Goal: Leave review/rating: Leave review/rating

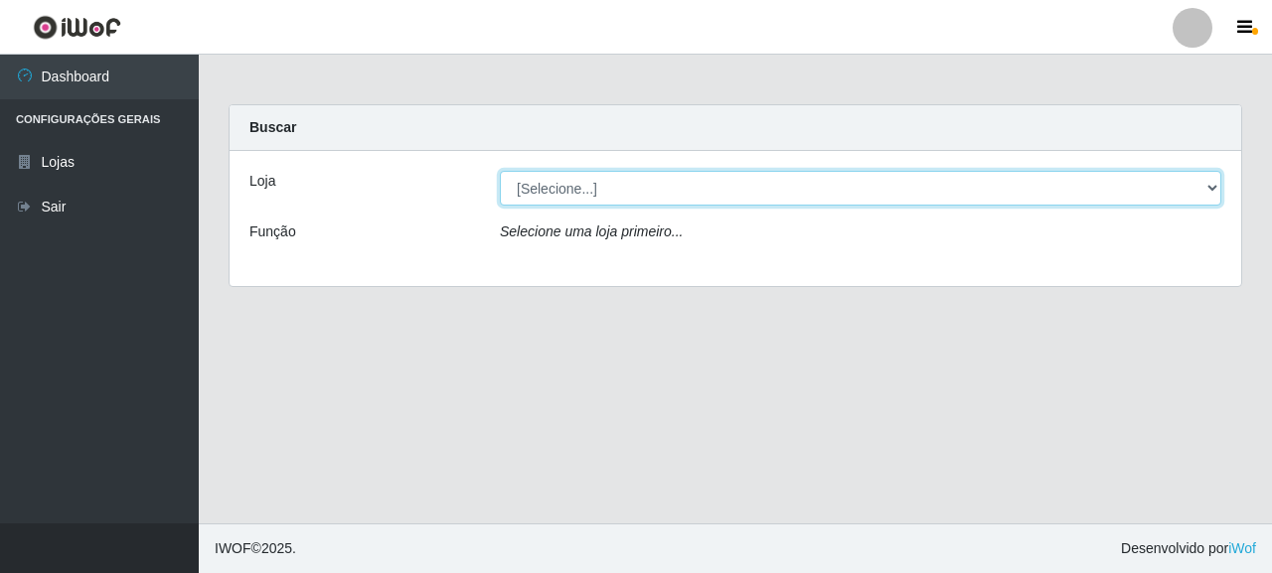
click at [574, 187] on select "[Selecione...] Supermercado Queiroz - [GEOGRAPHIC_DATA]" at bounding box center [860, 188] width 721 height 35
select select "496"
click at [500, 171] on select "[Selecione...] Supermercado Queiroz - [GEOGRAPHIC_DATA]" at bounding box center [860, 188] width 721 height 35
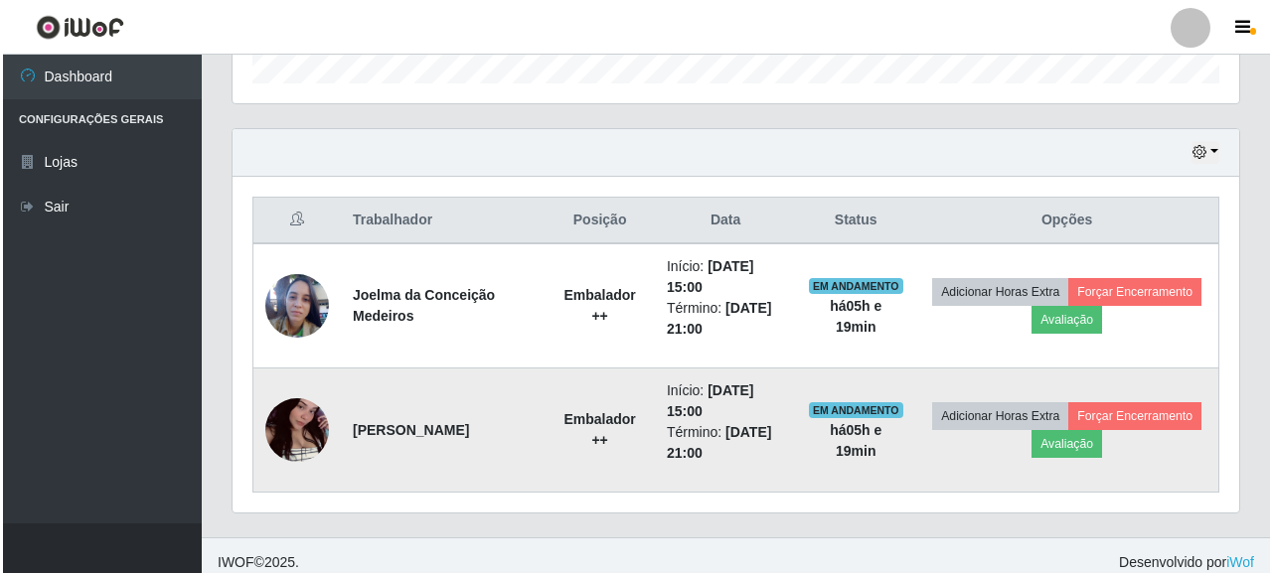
scroll to position [641, 0]
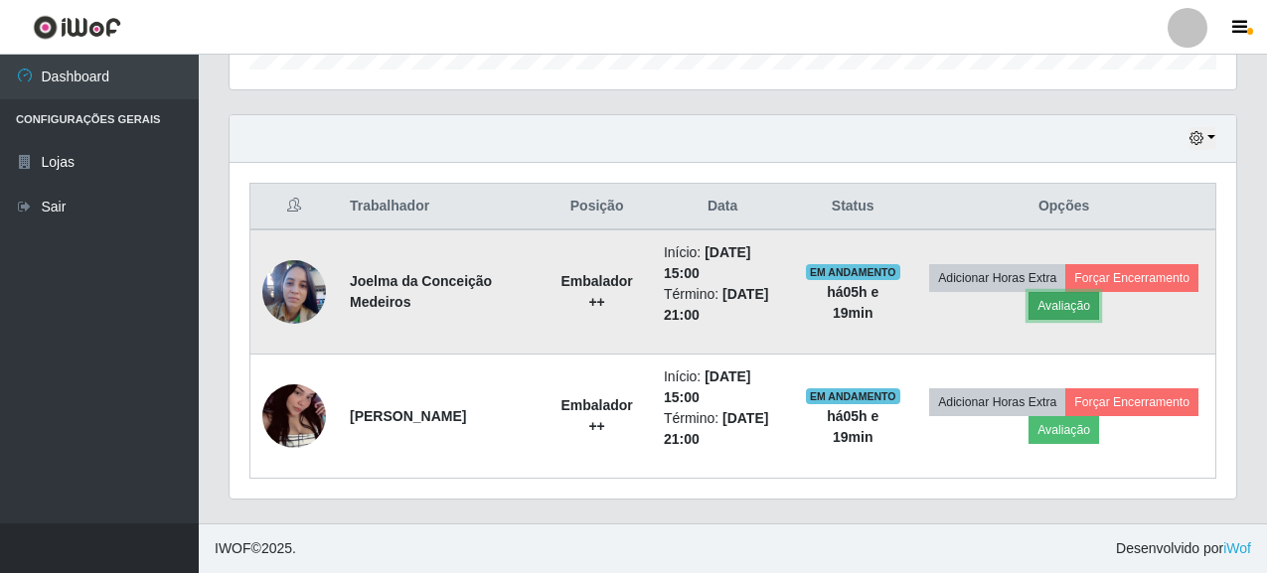
click at [1044, 311] on button "Avaliação" at bounding box center [1063, 306] width 71 height 28
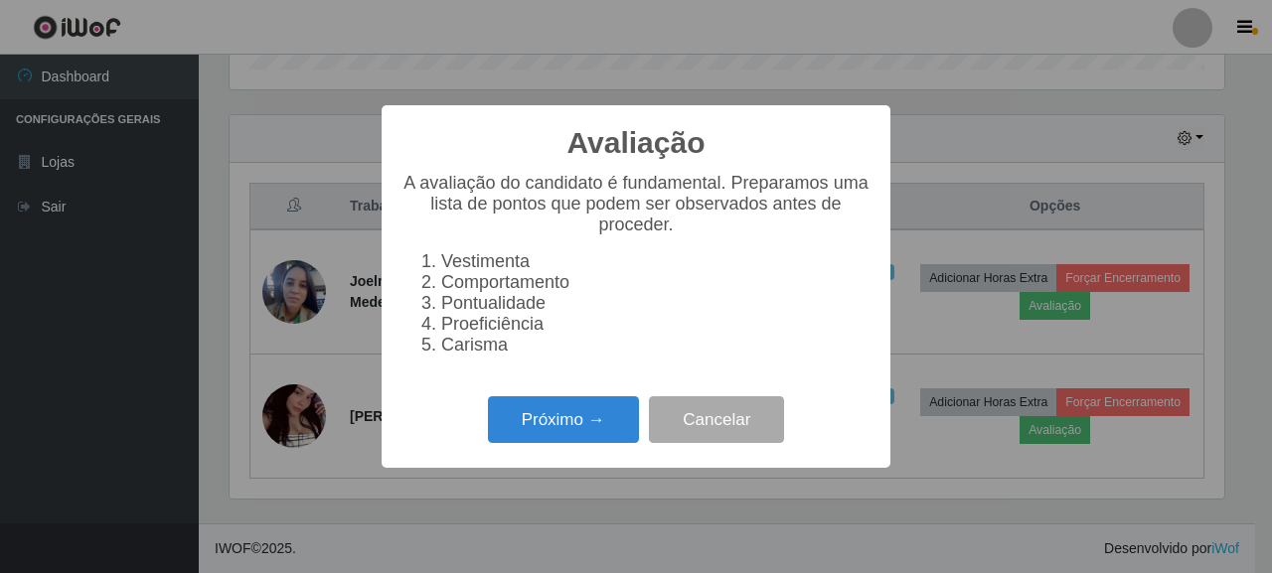
scroll to position [412, 995]
click at [605, 420] on button "Próximo →" at bounding box center [563, 419] width 151 height 47
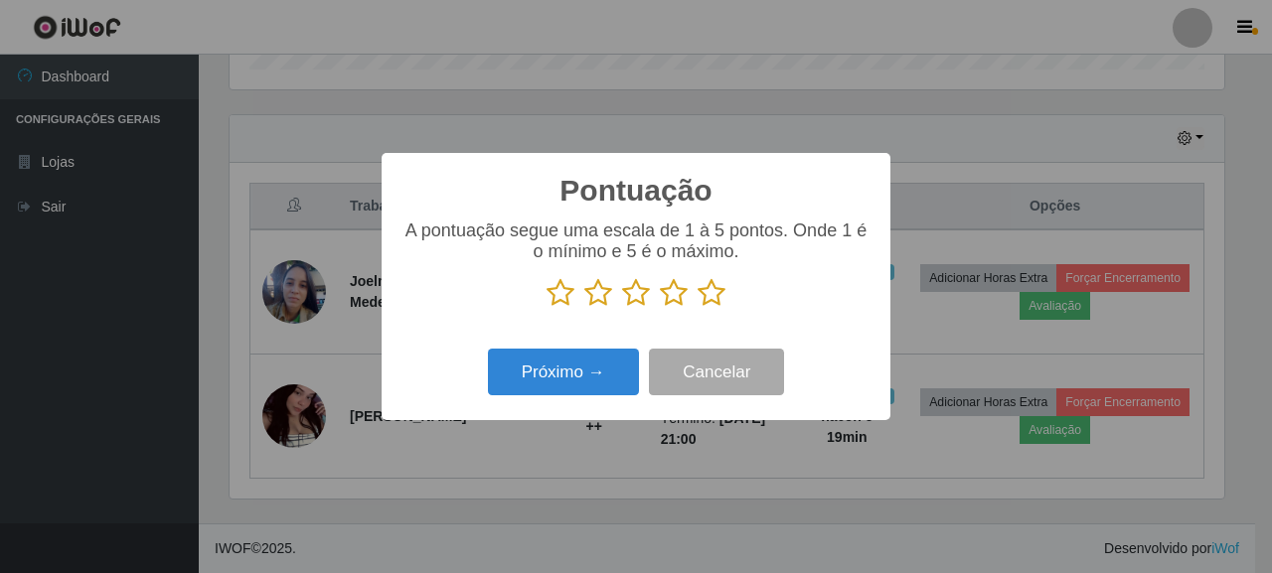
scroll to position [993258, 992676]
click at [711, 279] on div "A pontuação segue uma escala de 1 à 5 pontos. Onde 1 é o mínimo e 5 é o máximo." at bounding box center [635, 264] width 469 height 87
click at [721, 299] on icon at bounding box center [712, 293] width 28 height 30
click at [698, 308] on input "radio" at bounding box center [698, 308] width 0 height 0
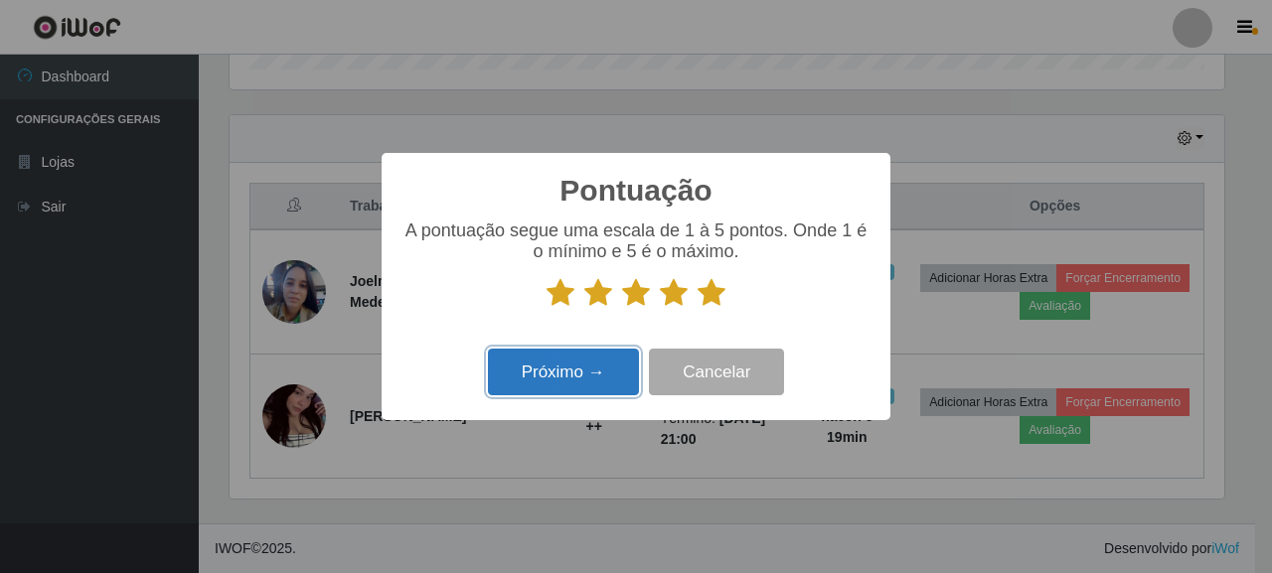
click at [589, 356] on button "Próximo →" at bounding box center [563, 372] width 151 height 47
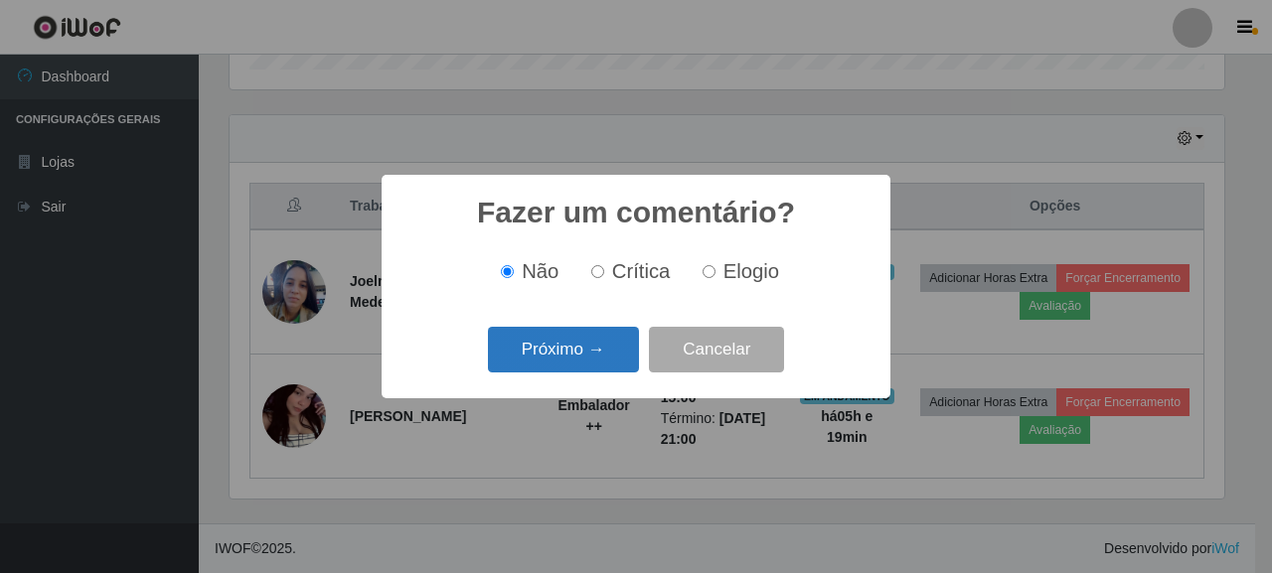
click at [589, 360] on button "Próximo →" at bounding box center [563, 350] width 151 height 47
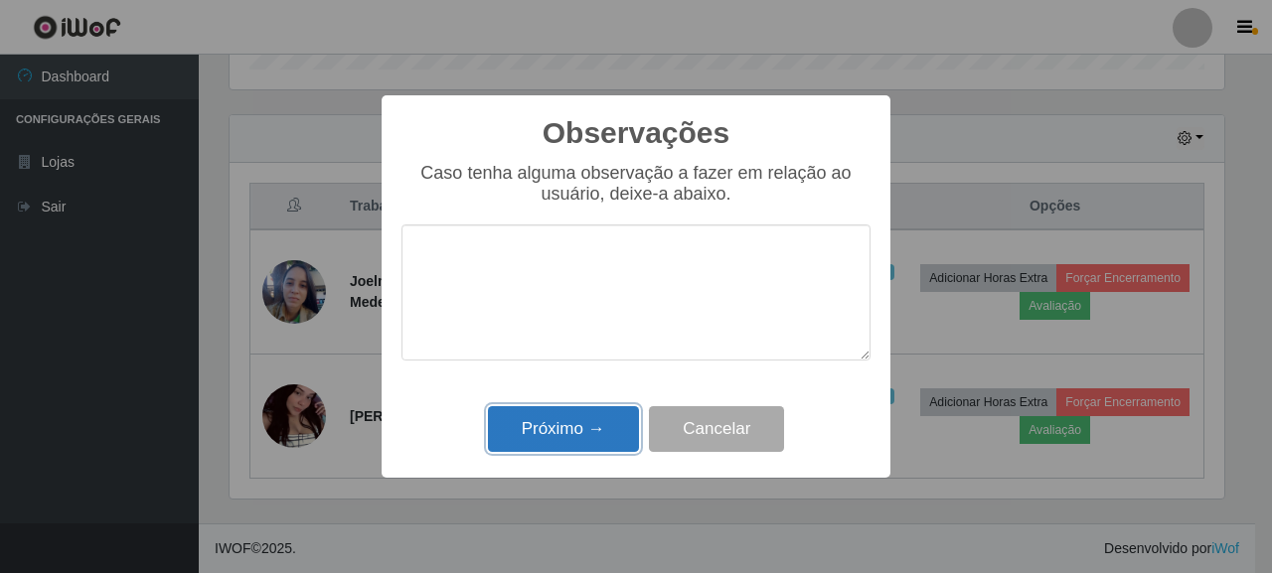
click at [620, 408] on button "Próximo →" at bounding box center [563, 429] width 151 height 47
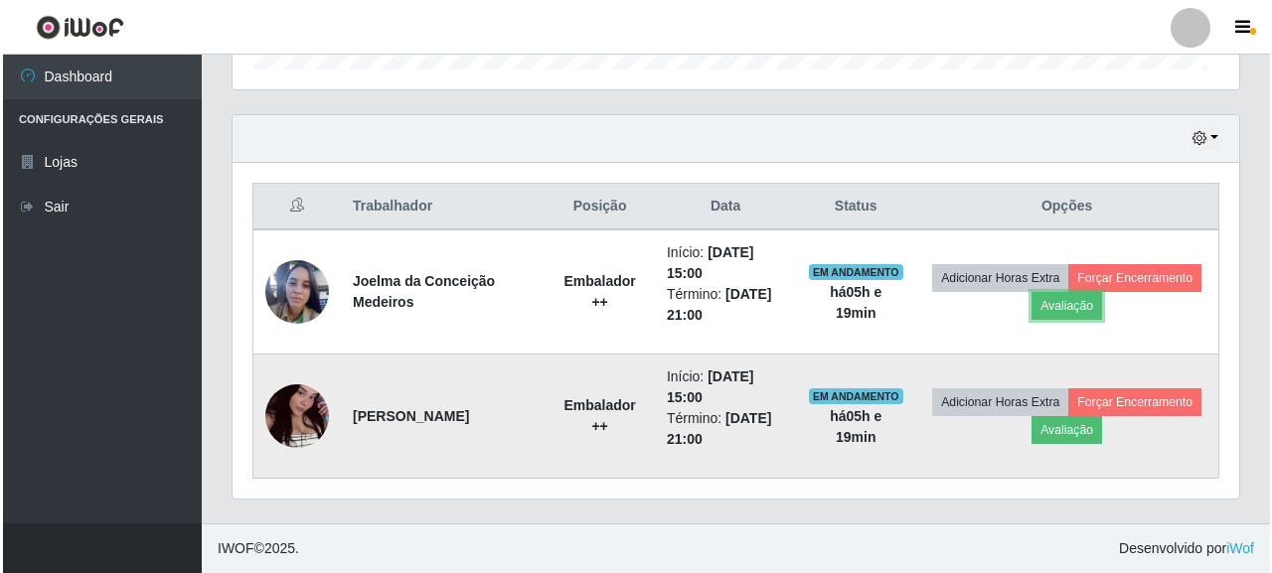
scroll to position [412, 1007]
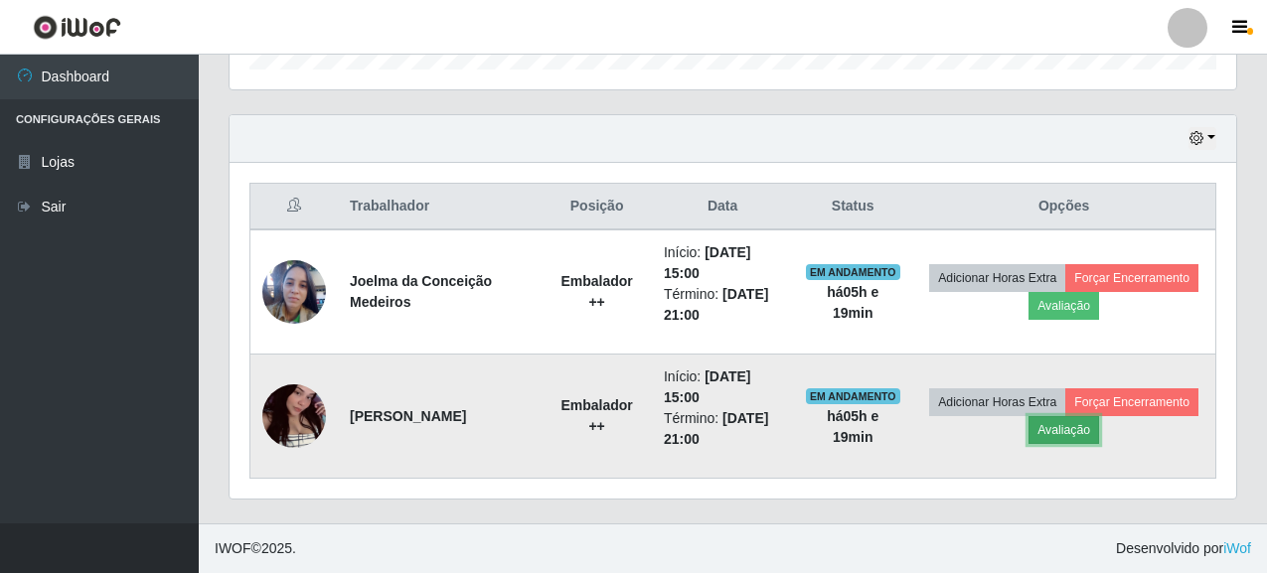
click at [1073, 426] on button "Avaliação" at bounding box center [1063, 430] width 71 height 28
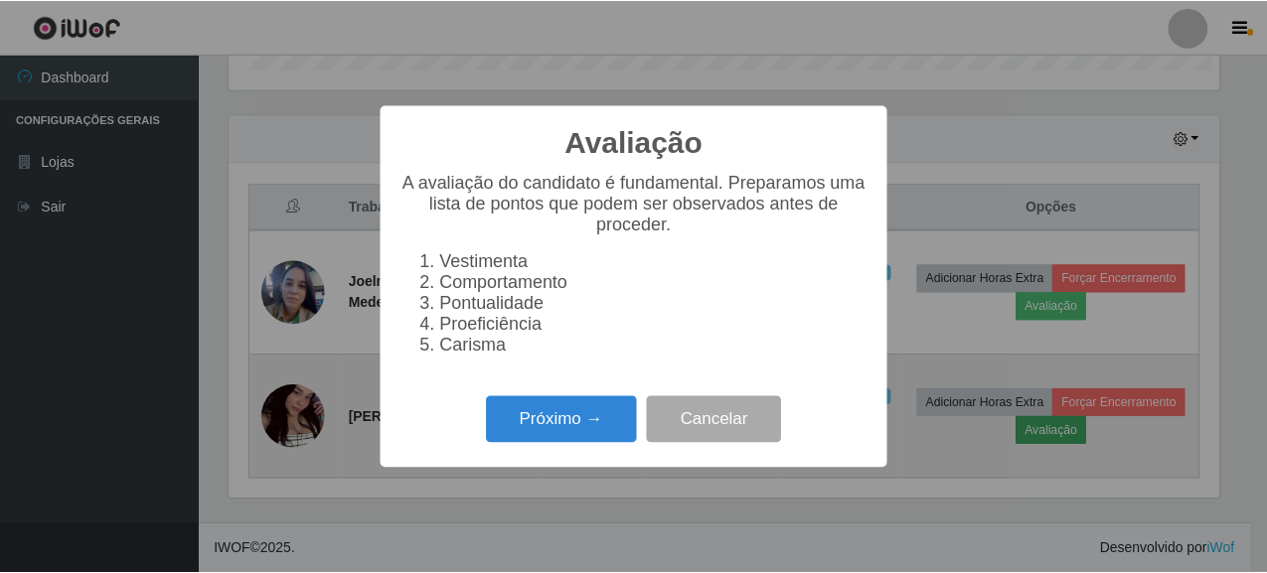
scroll to position [412, 995]
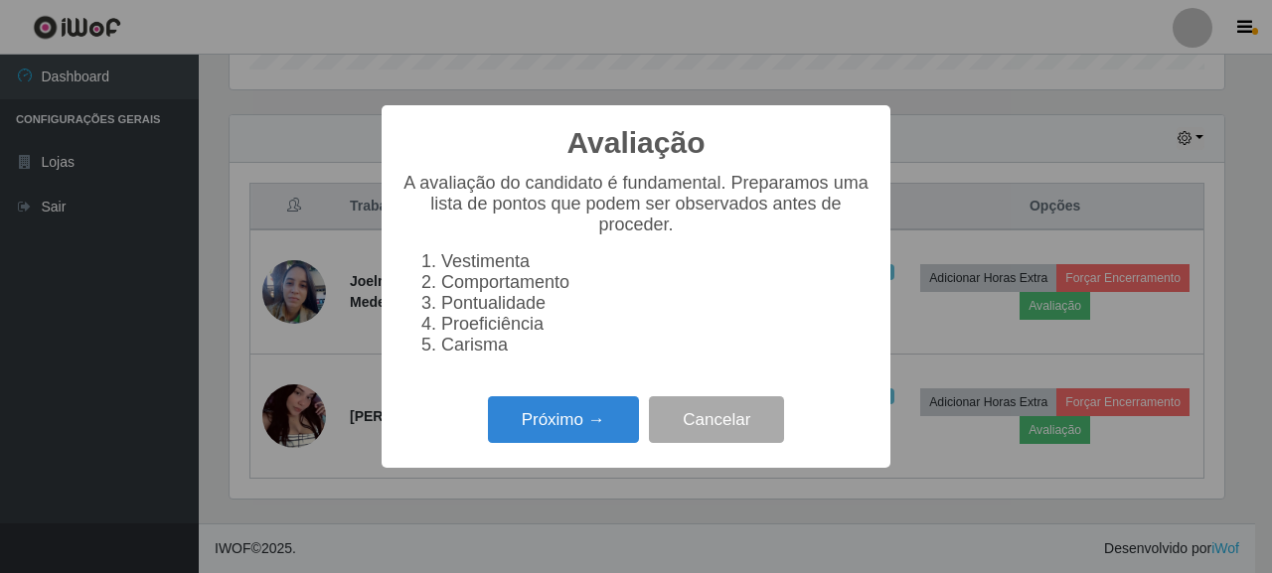
click at [377, 481] on div "Avaliação × A avaliação do candidato é fundamental. Preparamos uma lista de pon…" at bounding box center [636, 286] width 1272 height 573
click at [681, 426] on button "Cancelar" at bounding box center [716, 419] width 135 height 47
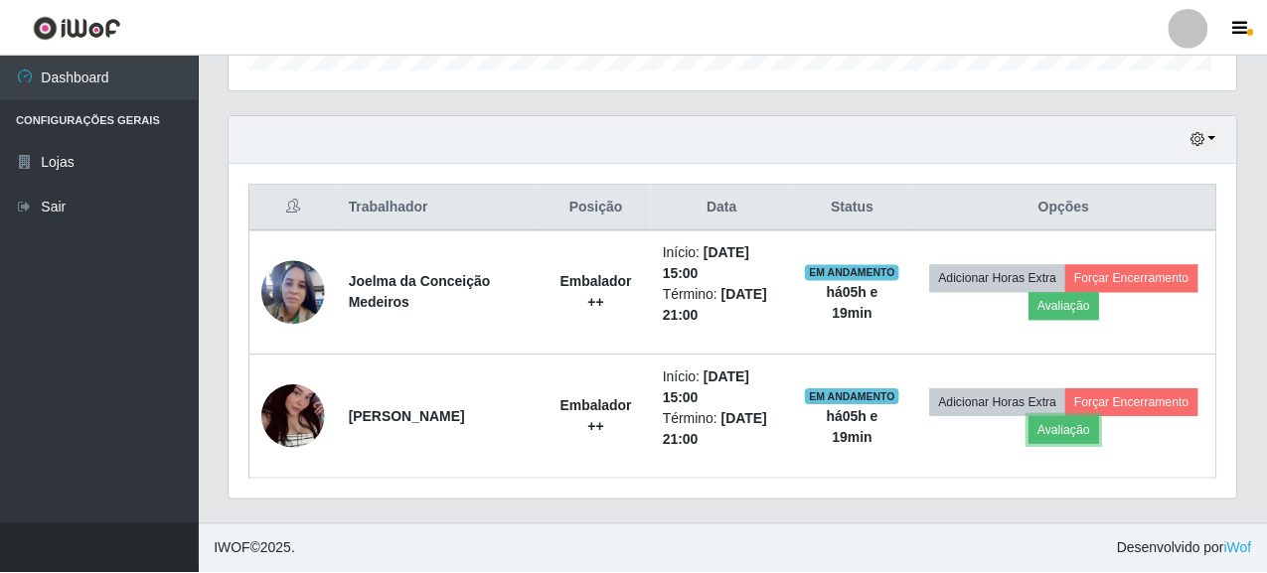
scroll to position [412, 1007]
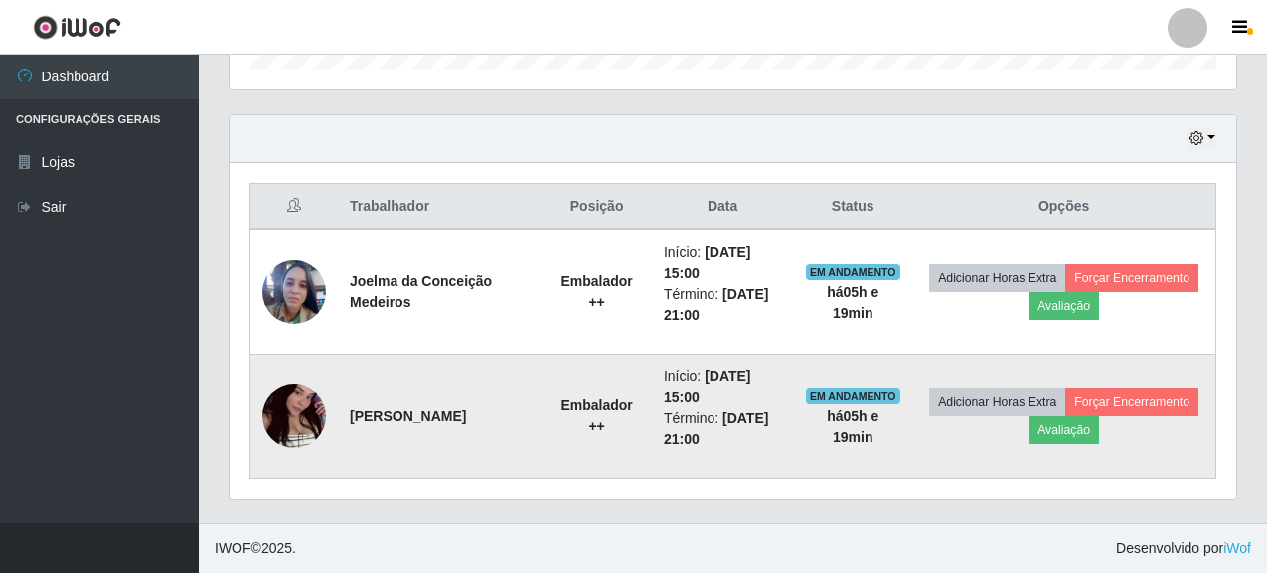
click at [289, 405] on img at bounding box center [294, 416] width 64 height 141
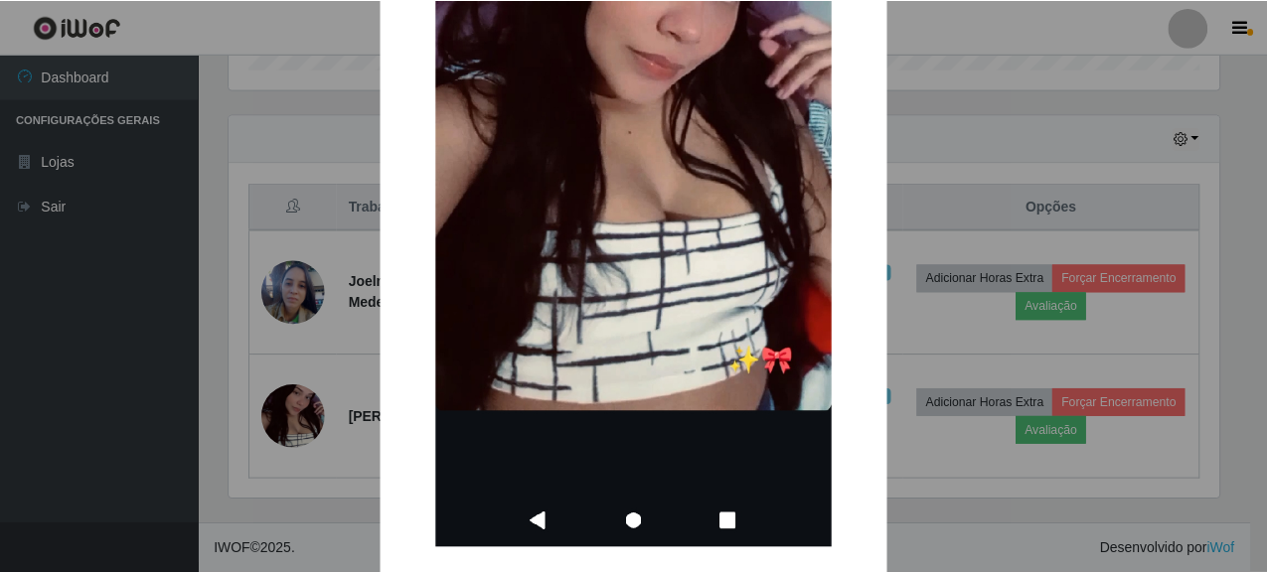
scroll to position [484, 0]
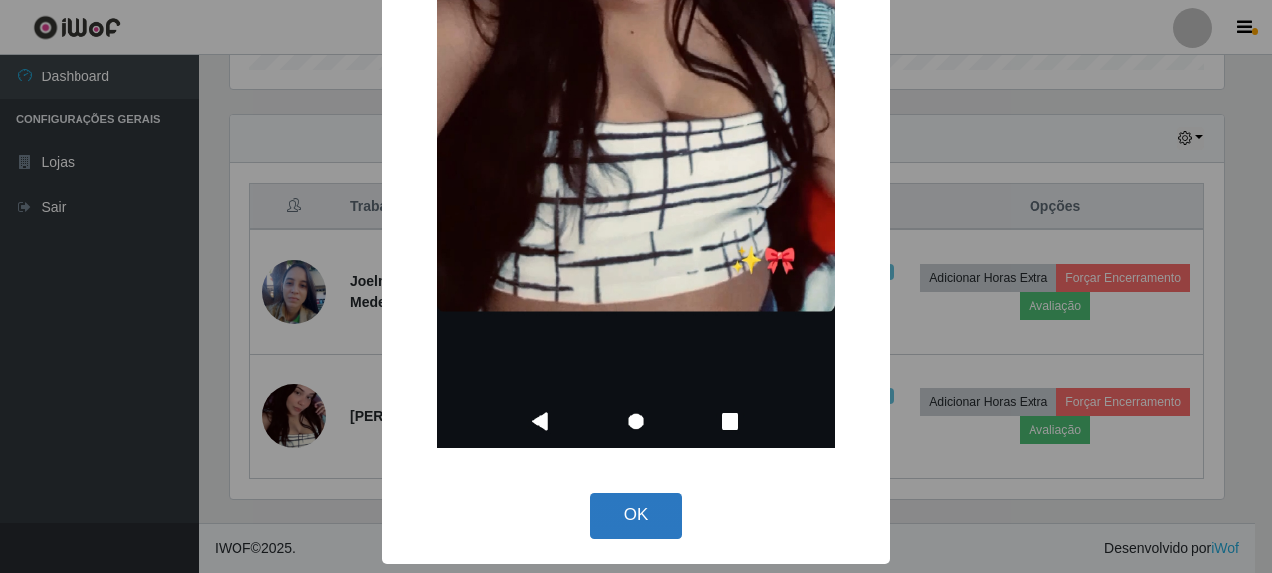
click at [594, 497] on button "OK" at bounding box center [636, 516] width 92 height 47
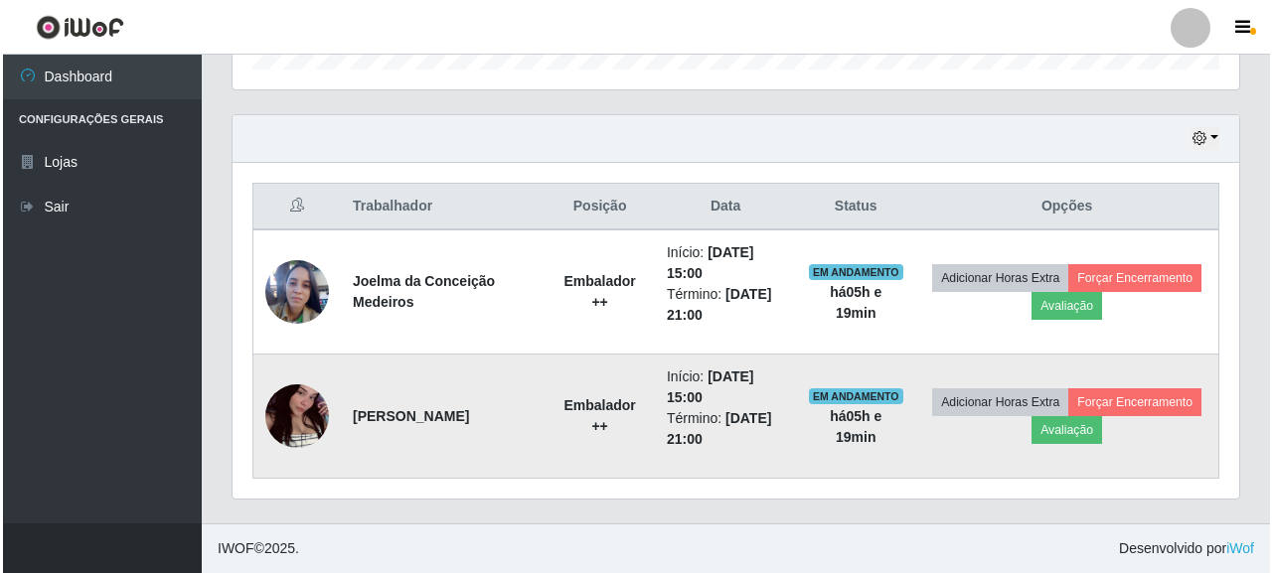
scroll to position [412, 1007]
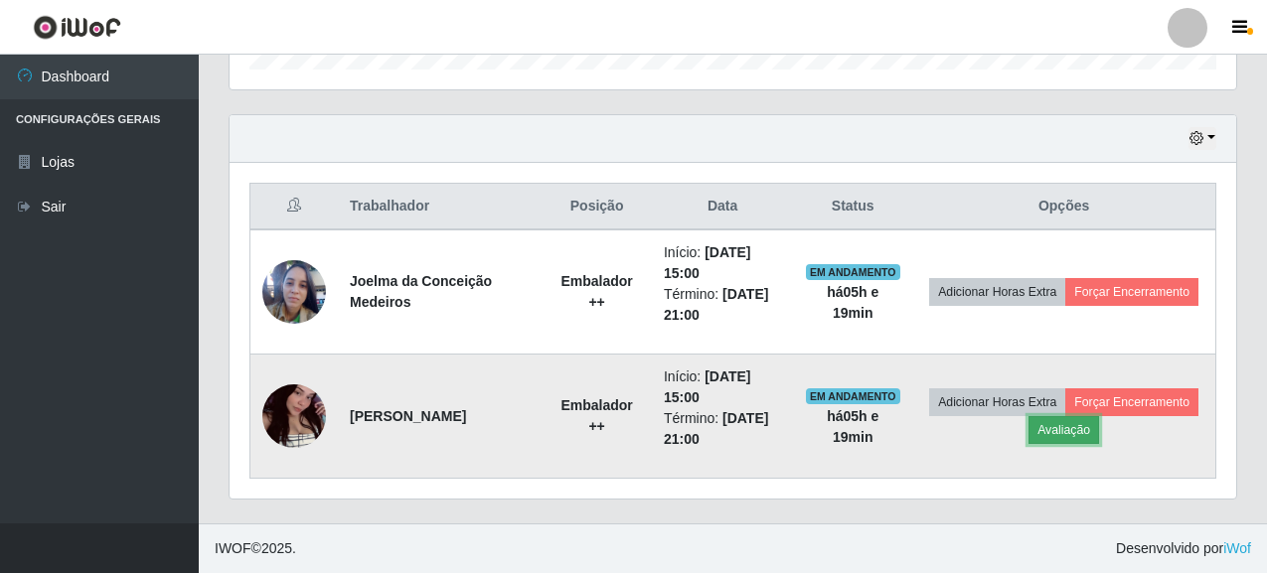
click at [1076, 428] on button "Avaliação" at bounding box center [1063, 430] width 71 height 28
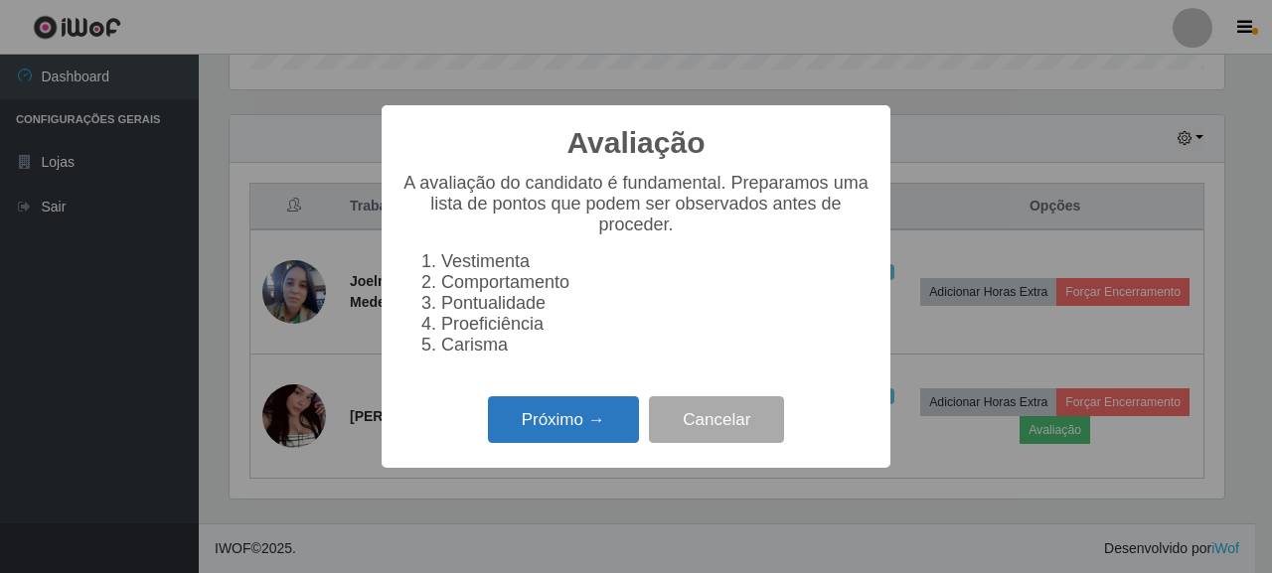
click at [586, 434] on button "Próximo →" at bounding box center [563, 419] width 151 height 47
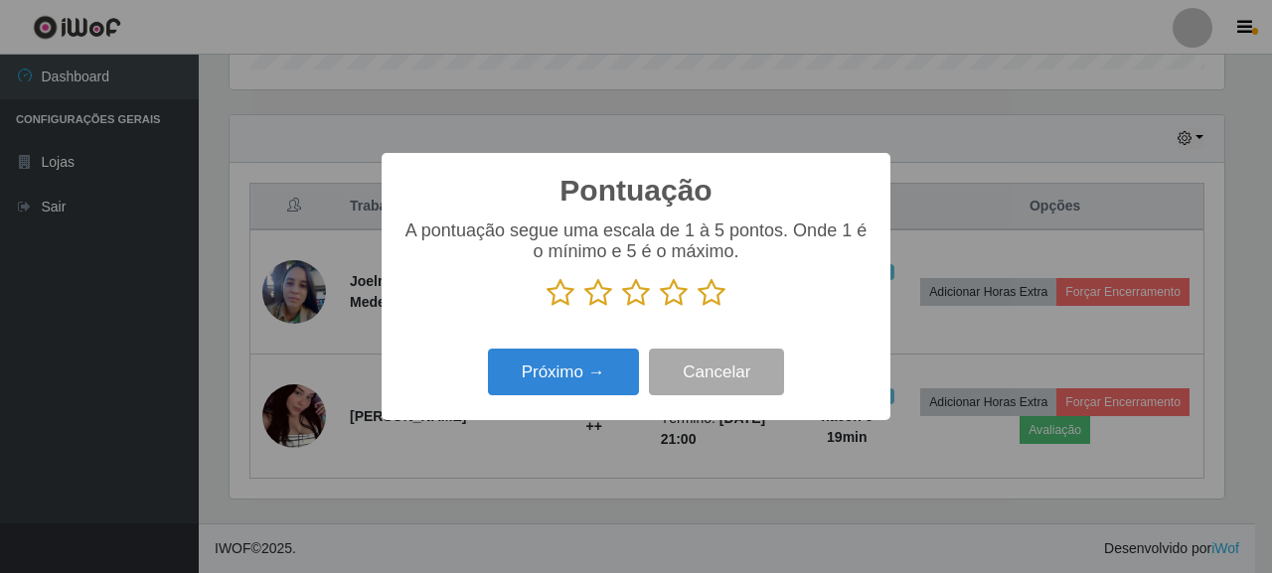
click at [633, 299] on icon at bounding box center [636, 293] width 28 height 30
click at [622, 308] on input "radio" at bounding box center [622, 308] width 0 height 0
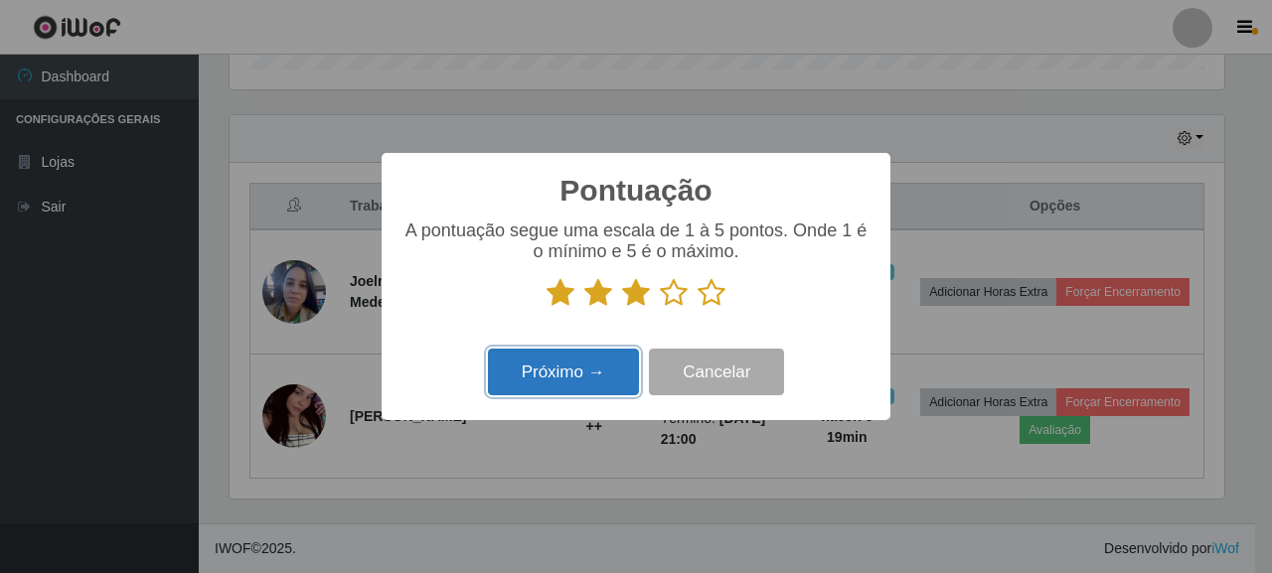
click at [604, 366] on button "Próximo →" at bounding box center [563, 372] width 151 height 47
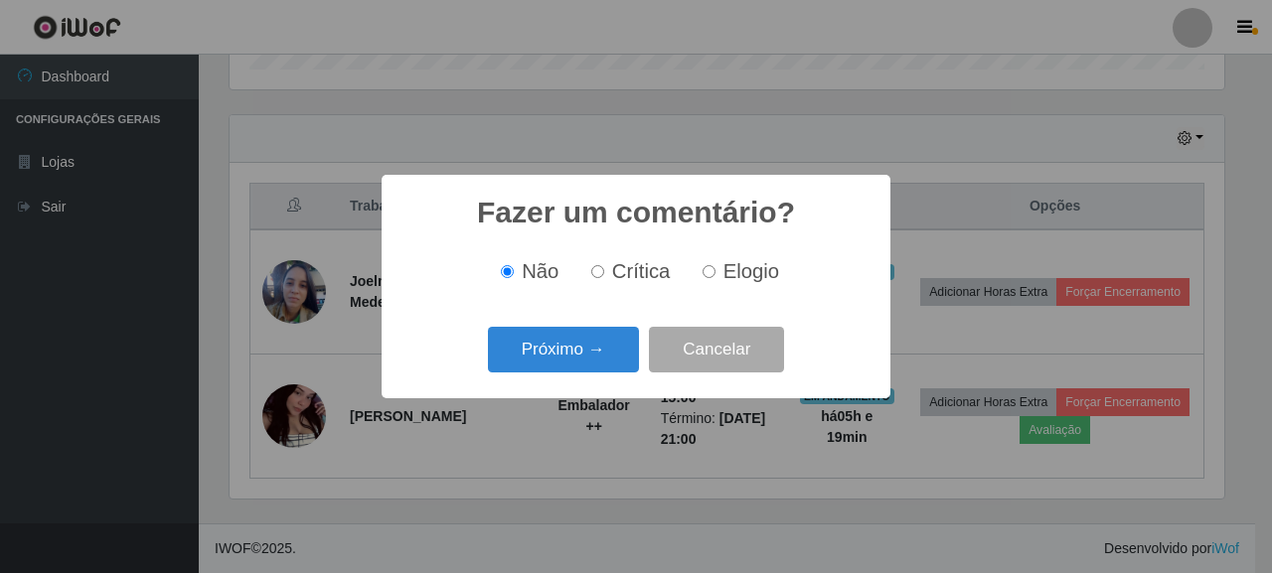
click at [604, 366] on button "Próximo →" at bounding box center [563, 350] width 151 height 47
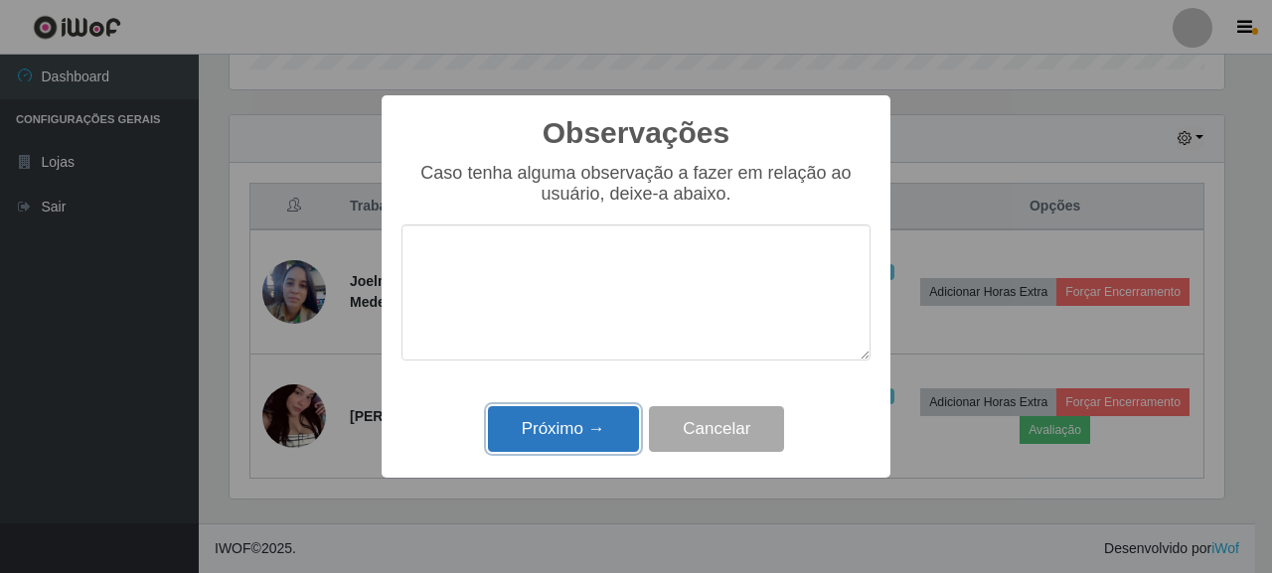
click at [565, 413] on button "Próximo →" at bounding box center [563, 429] width 151 height 47
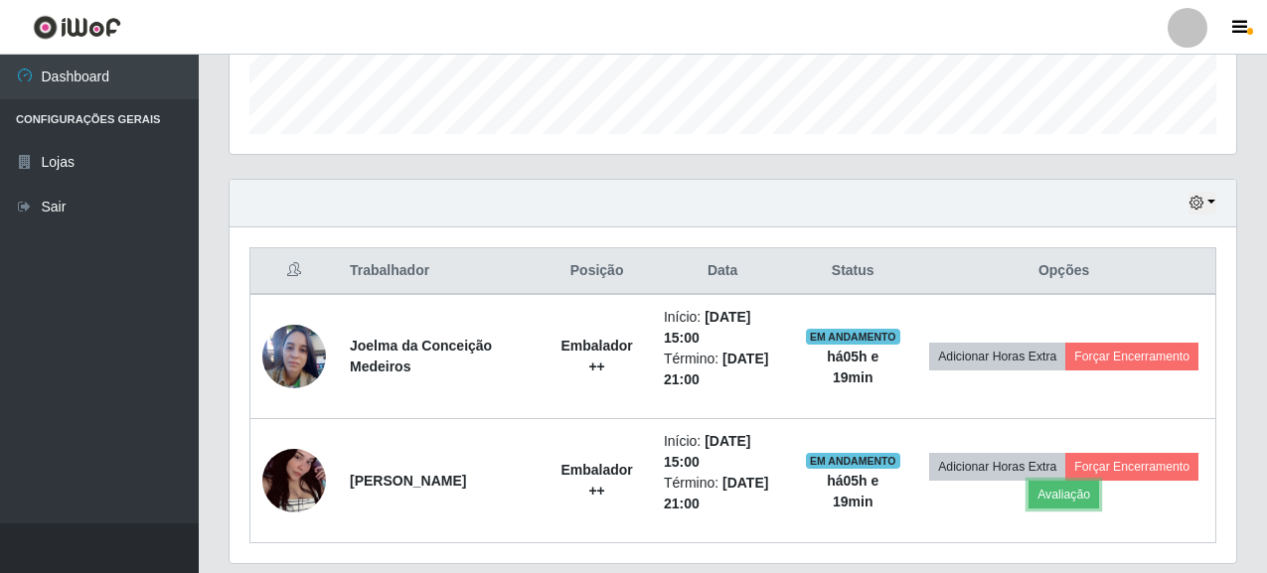
scroll to position [542, 0]
